Goal: Information Seeking & Learning: Find specific fact

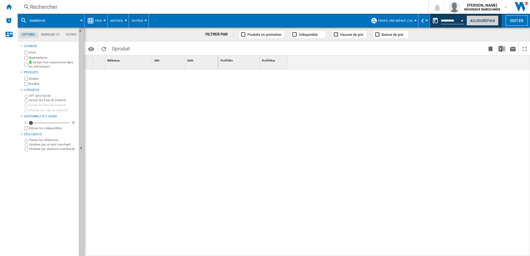
click at [480, 19] on button "Aujourd'hui" at bounding box center [482, 20] width 32 height 10
click at [262, 120] on div at bounding box center [374, 163] width 312 height 187
click at [64, 6] on div "Rechercher" at bounding box center [222, 7] width 384 height 8
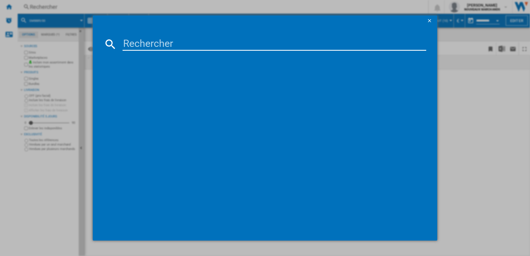
click at [162, 43] on input at bounding box center [273, 44] width 303 height 13
paste input "3260449052191"
type input "3260449052191"
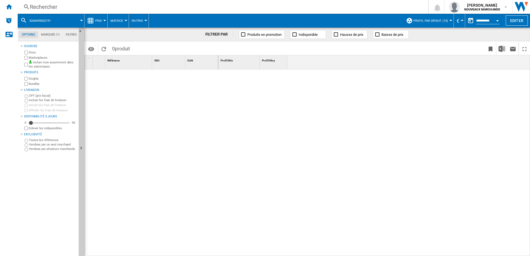
click at [85, 4] on div "Rechercher" at bounding box center [222, 7] width 384 height 8
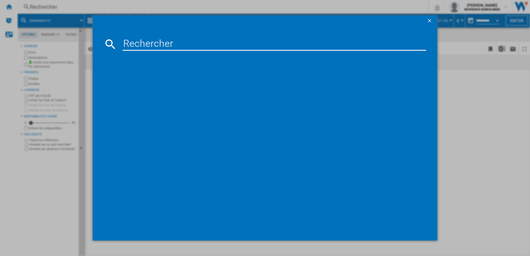
click at [134, 43] on input at bounding box center [273, 44] width 303 height 13
paste input "3260449052191"
click at [164, 44] on input "3260449052190" at bounding box center [273, 44] width 303 height 13
paste input "1"
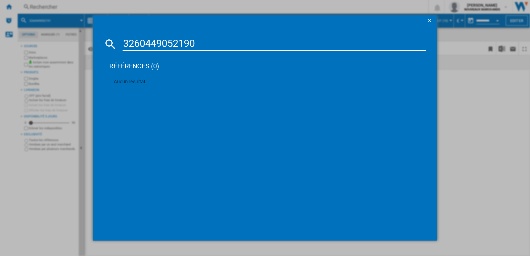
type input "3260449052191"
